Goal: Information Seeking & Learning: Check status

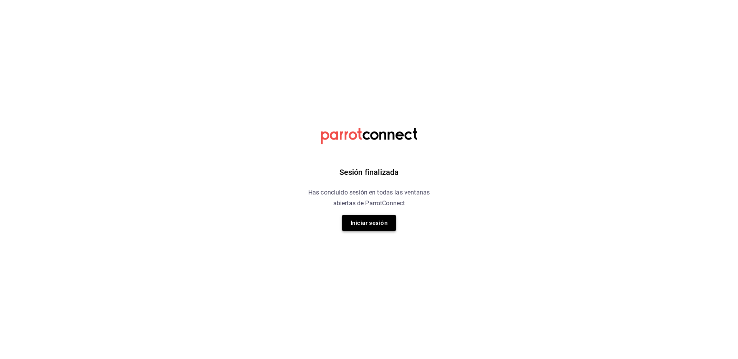
click at [369, 231] on div "Sesión finalizada Has concluido sesión en todas las ventanas abiertas de Parrot…" at bounding box center [369, 179] width 194 height 359
click at [371, 227] on button "Iniciar sesión" at bounding box center [369, 223] width 54 height 16
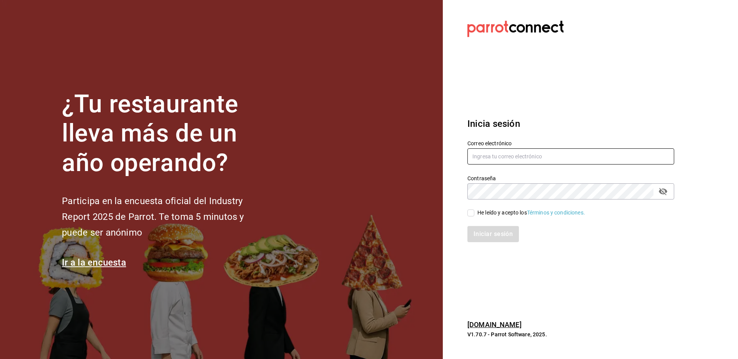
click at [545, 166] on div "Contraseña Contraseña" at bounding box center [566, 183] width 216 height 34
click at [542, 157] on input "text" at bounding box center [570, 156] width 207 height 16
type input "julian@greenrhino.mx"
click at [499, 210] on div "He leído y acepto los Términos y condiciones." at bounding box center [531, 213] width 108 height 8
click at [474, 210] on input "He leído y acepto los Términos y condiciones." at bounding box center [470, 213] width 7 height 7
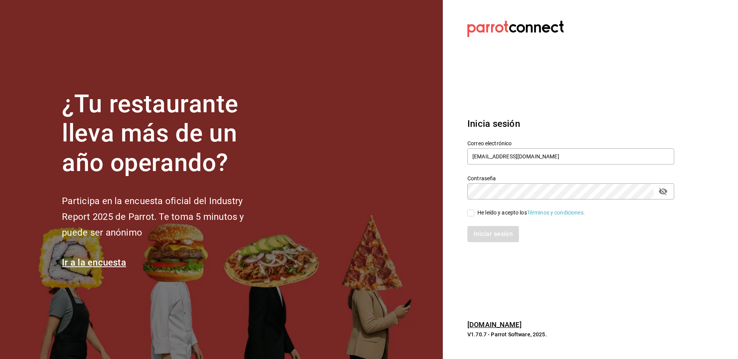
checkbox input "true"
click at [485, 233] on button "Iniciar sesión" at bounding box center [493, 234] width 52 height 16
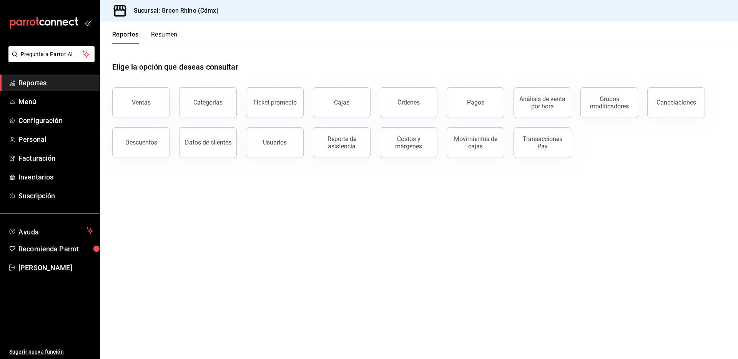
click at [172, 99] on div "Categorías" at bounding box center [203, 98] width 67 height 40
drag, startPoint x: 153, startPoint y: 101, endPoint x: 159, endPoint y: 102, distance: 6.6
click at [152, 101] on button "Ventas" at bounding box center [141, 102] width 58 height 31
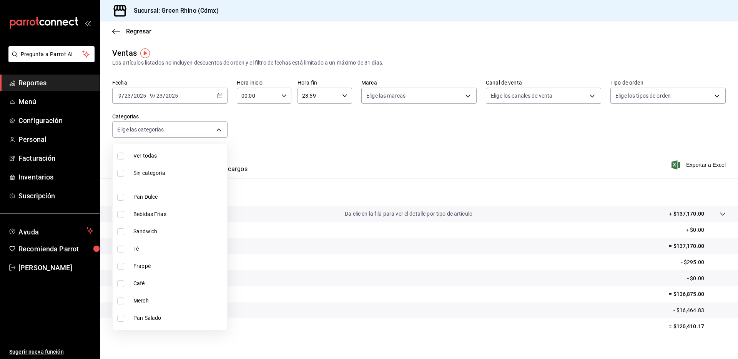
click at [204, 126] on body "Pregunta a Parrot AI Reportes Menú Configuración Personal Facturación Inventari…" at bounding box center [369, 179] width 738 height 359
click at [148, 298] on span "Merch" at bounding box center [178, 301] width 91 height 8
type input "c9106683-75c3-4c5f-af1a-4e7ba5903217"
checkbox input "true"
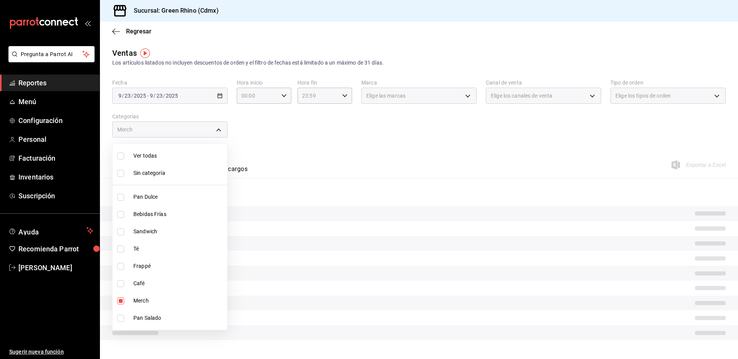
click at [217, 125] on div at bounding box center [369, 179] width 738 height 359
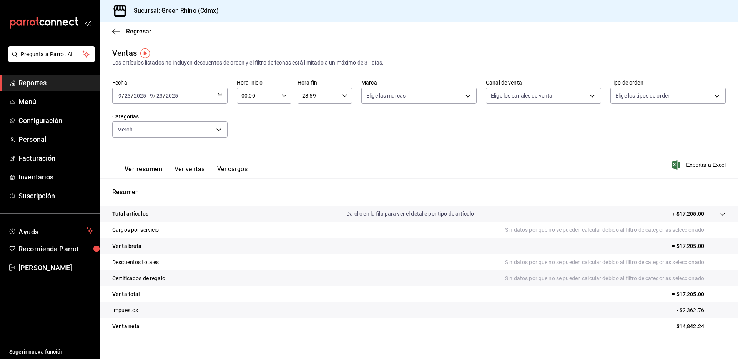
click at [220, 93] on icon "button" at bounding box center [219, 95] width 5 height 5
click at [152, 183] on li "Rango de fechas" at bounding box center [149, 188] width 72 height 17
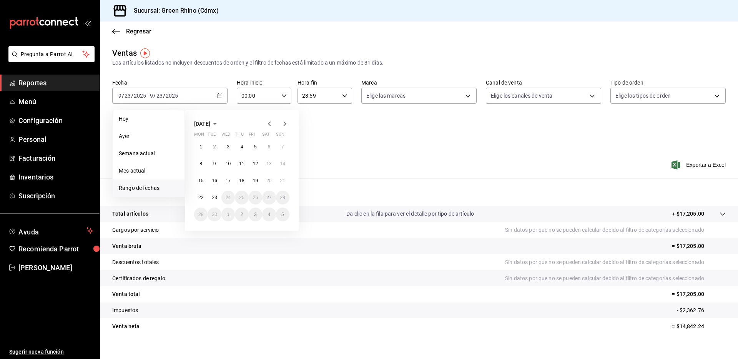
click at [269, 119] on icon "button" at bounding box center [269, 123] width 9 height 9
click at [215, 147] on abbr "1" at bounding box center [214, 146] width 3 height 5
click at [284, 125] on icon "button" at bounding box center [284, 123] width 9 height 9
click at [282, 125] on icon "button" at bounding box center [284, 123] width 9 height 9
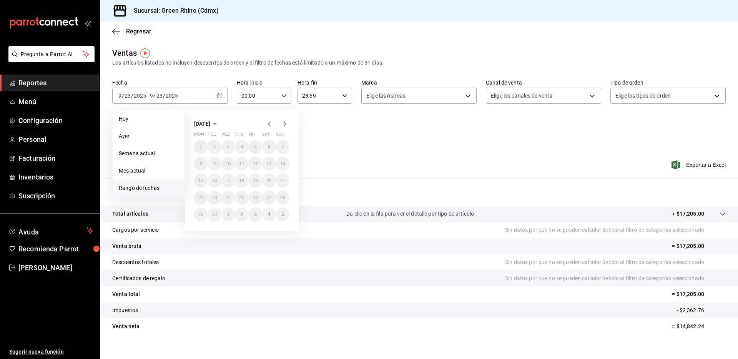
click at [274, 124] on icon "button" at bounding box center [269, 123] width 9 height 9
click at [273, 124] on icon "button" at bounding box center [269, 123] width 9 height 9
click at [273, 125] on icon "button" at bounding box center [269, 123] width 9 height 9
drag, startPoint x: 284, startPoint y: 122, endPoint x: 271, endPoint y: 130, distance: 14.8
click at [284, 122] on icon "button" at bounding box center [285, 123] width 3 height 5
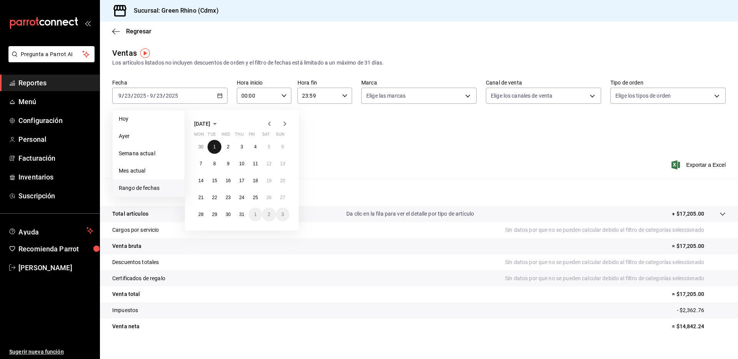
drag, startPoint x: 214, startPoint y: 149, endPoint x: 244, endPoint y: 138, distance: 32.0
click at [214, 149] on abbr "1" at bounding box center [214, 146] width 3 height 5
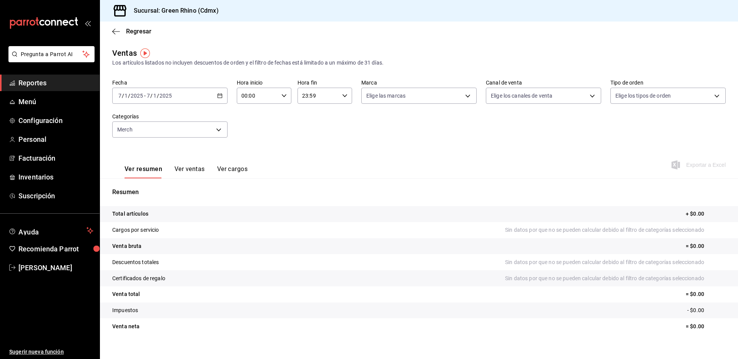
click at [223, 95] on div "[DATE] [DATE] - [DATE] [DATE]" at bounding box center [169, 96] width 115 height 16
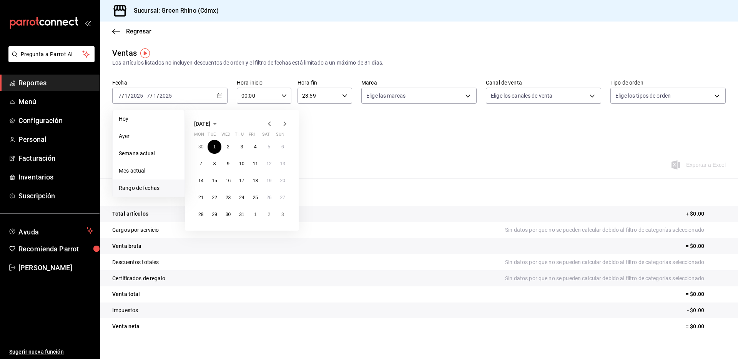
click at [289, 122] on div "[DATE] Mon Tue Wed Thu Fri Sat Sun 30 1 2 3 4 5 6 7 8 9 10 11 12 13 14 15 16 17…" at bounding box center [242, 170] width 114 height 121
click at [286, 123] on icon "button" at bounding box center [284, 123] width 9 height 9
click at [256, 169] on button "8" at bounding box center [255, 164] width 13 height 14
click at [285, 124] on icon "button" at bounding box center [284, 123] width 9 height 9
click at [283, 148] on abbr "7" at bounding box center [282, 146] width 3 height 5
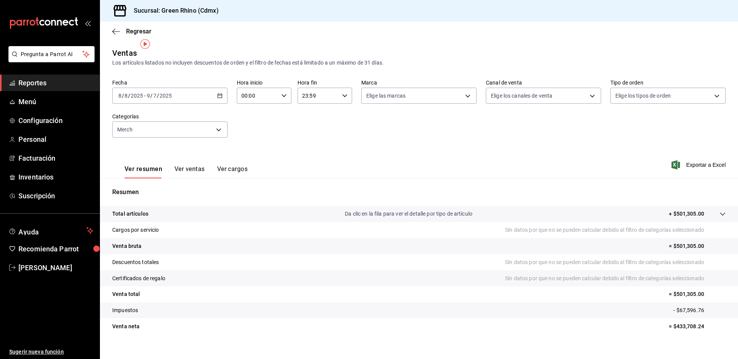
scroll to position [9, 0]
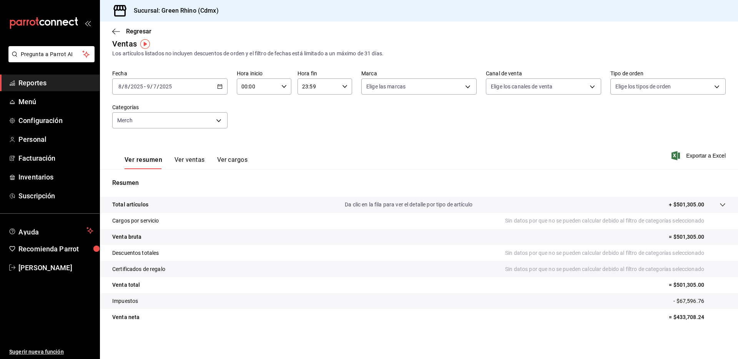
click at [200, 155] on div "Ver resumen Ver ventas Ver cargos" at bounding box center [179, 158] width 135 height 22
click at [200, 157] on button "Ver ventas" at bounding box center [190, 162] width 30 height 13
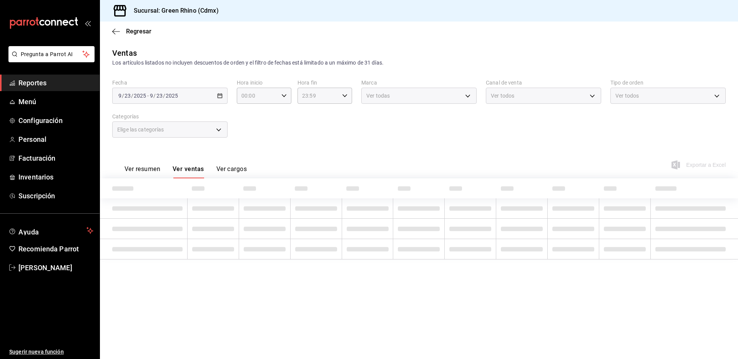
type input "c9106683-75c3-4c5f-af1a-4e7ba5903217"
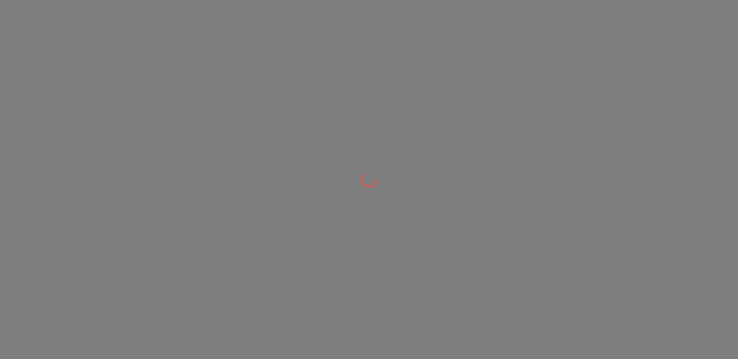
click at [465, 87] on div at bounding box center [369, 179] width 738 height 359
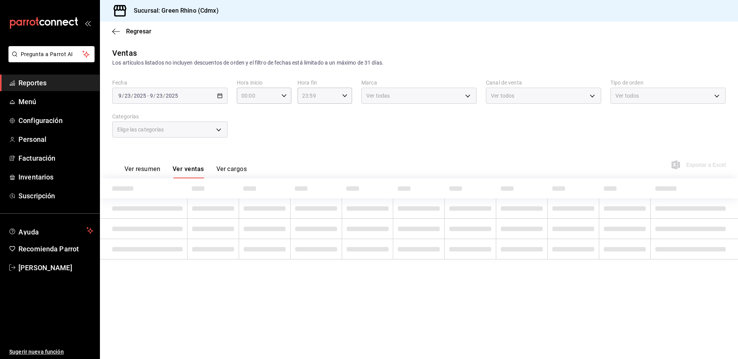
type input "c9106683-75c3-4c5f-af1a-4e7ba5903217"
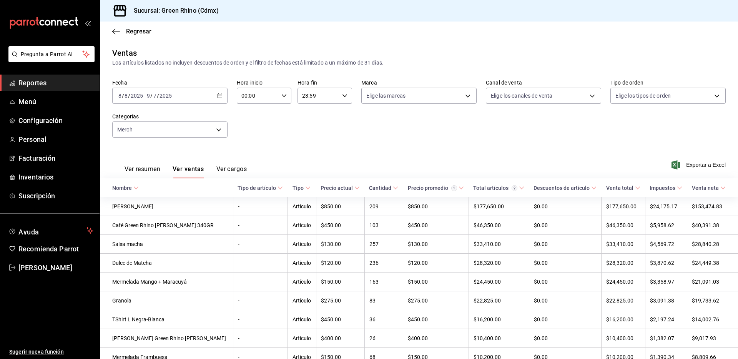
click at [481, 114] on div "Fecha [DATE] [DATE] - [DATE] [DATE] Hora inicio 00:00 Hora inicio Hora fin 23:5…" at bounding box center [419, 113] width 614 height 68
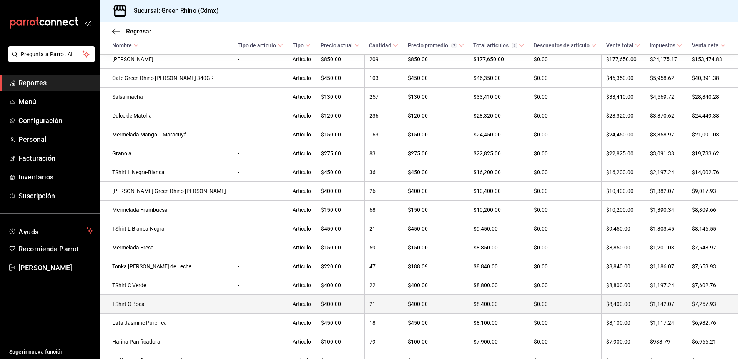
scroll to position [162, 0]
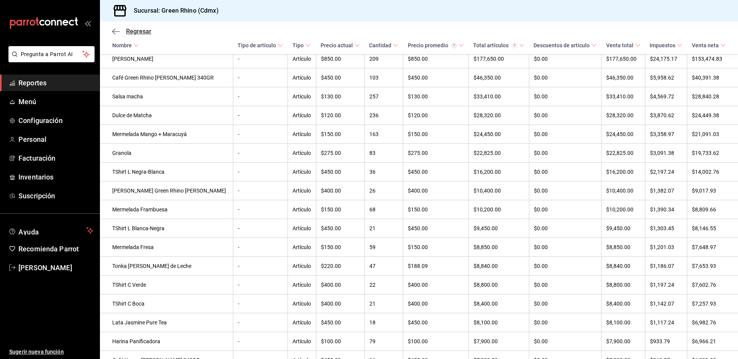
click at [128, 30] on span "Regresar" at bounding box center [138, 31] width 25 height 7
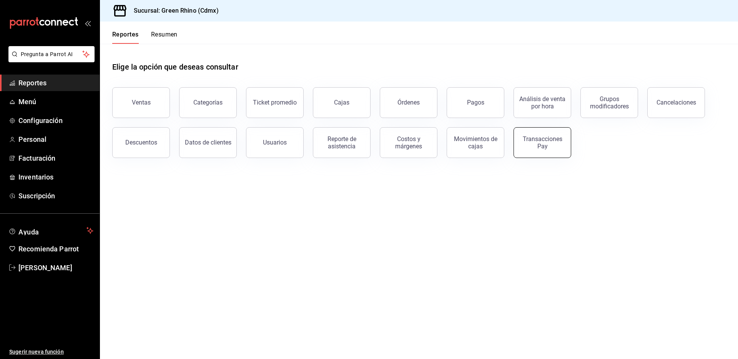
drag, startPoint x: 510, startPoint y: 132, endPoint x: 514, endPoint y: 132, distance: 3.9
click at [512, 132] on div "Transacciones Pay" at bounding box center [537, 138] width 67 height 40
click at [523, 133] on button "Transacciones Pay" at bounding box center [543, 142] width 58 height 31
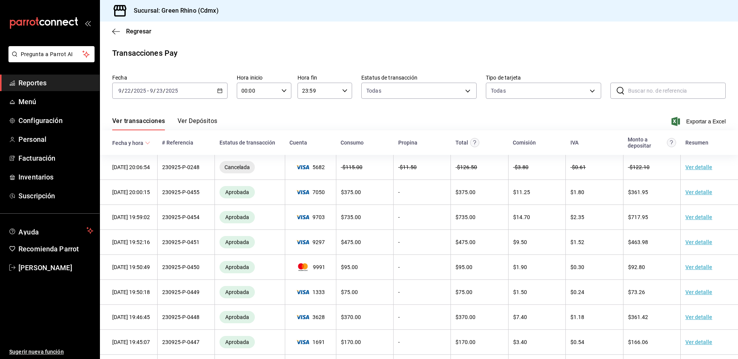
click at [204, 120] on button "Ver Depósitos" at bounding box center [198, 123] width 40 height 13
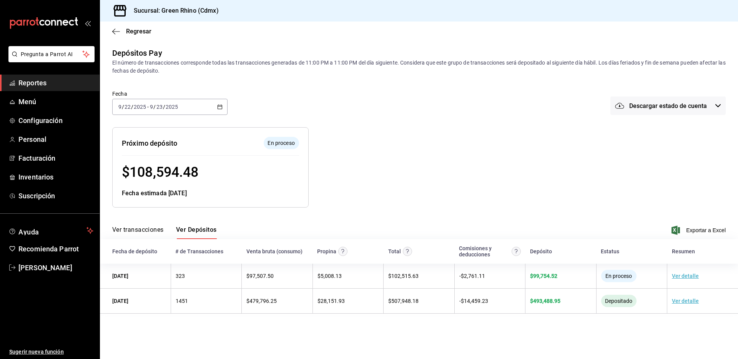
click at [159, 166] on span "$ 108,594.48" at bounding box center [160, 172] width 77 height 16
copy span "108,594.48"
click at [120, 35] on span "Regresar" at bounding box center [131, 31] width 39 height 7
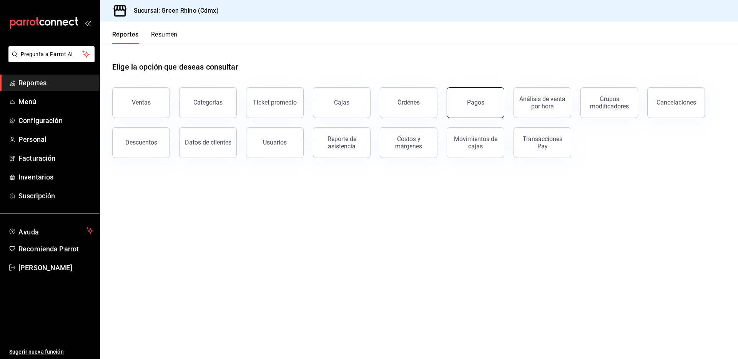
click at [475, 90] on button "Pagos" at bounding box center [476, 102] width 58 height 31
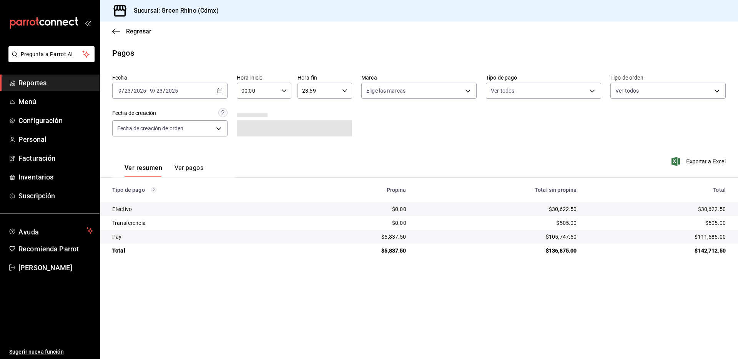
click at [568, 251] on div "$136,875.00" at bounding box center [498, 251] width 158 height 8
click at [557, 211] on div "$30,622.50" at bounding box center [498, 209] width 158 height 8
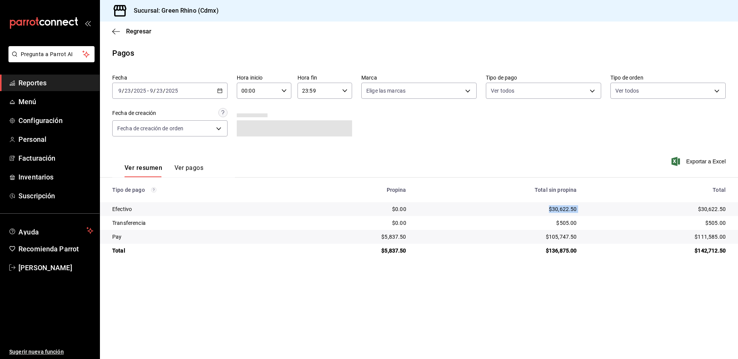
click at [557, 211] on div "$30,622.50" at bounding box center [498, 209] width 158 height 8
click at [564, 241] on td "$105,747.50" at bounding box center [498, 237] width 171 height 14
click at [564, 240] on div "$105,747.50" at bounding box center [498, 237] width 158 height 8
click at [562, 238] on div "$105,747.50" at bounding box center [498, 237] width 158 height 8
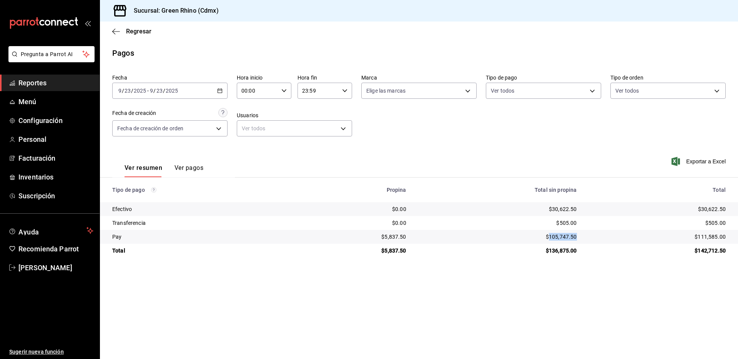
click at [562, 238] on div "$105,747.50" at bounding box center [498, 237] width 158 height 8
click at [717, 236] on div "$111,585.00" at bounding box center [657, 237] width 136 height 8
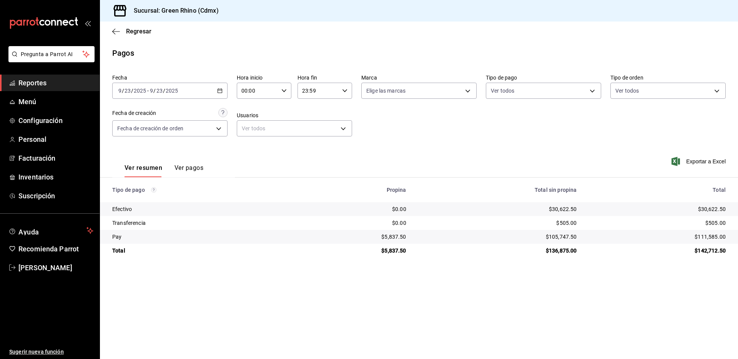
click at [398, 238] on div "$5,837.50" at bounding box center [355, 237] width 104 height 8
click at [710, 238] on div "$111,585.00" at bounding box center [657, 237] width 136 height 8
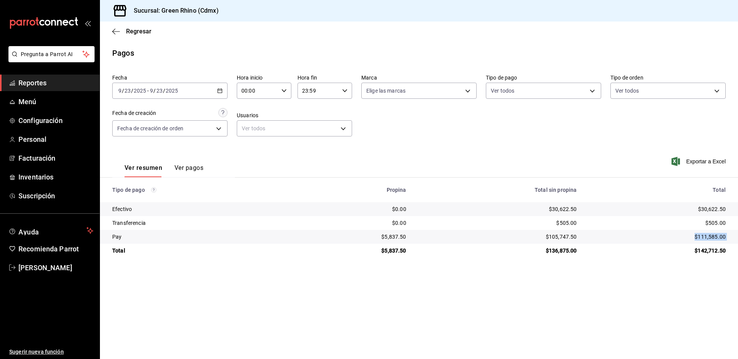
click at [710, 238] on div "$111,585.00" at bounding box center [657, 237] width 136 height 8
click at [570, 209] on div "$30,622.50" at bounding box center [498, 209] width 158 height 8
click at [569, 208] on div "$30,622.50" at bounding box center [498, 209] width 158 height 8
